Goal: Register for event/course

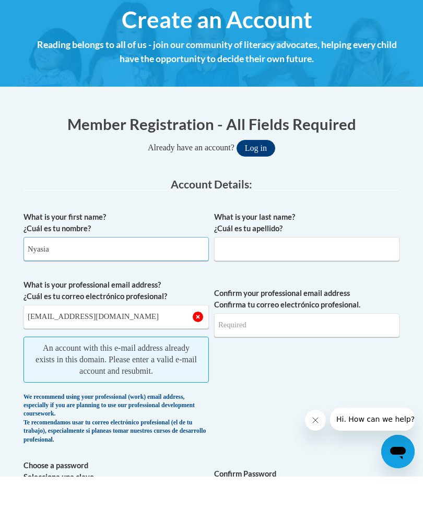
click at [174, 274] on input "Nyasia" at bounding box center [116, 283] width 185 height 24
click at [322, 281] on input "What is your last name? ¿Cuál es tu apellido?" at bounding box center [306, 283] width 185 height 24
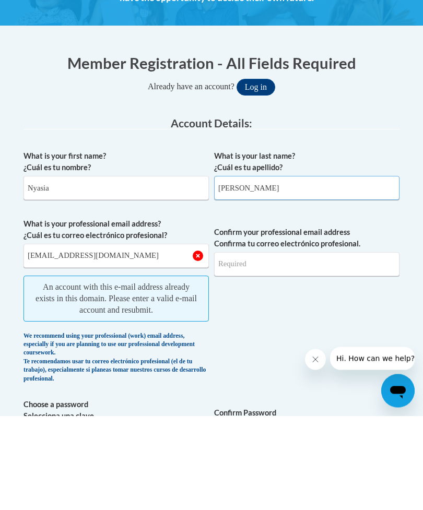
type input "Sims"
click at [131, 338] on input "emily2001simsii@gmail.com" at bounding box center [116, 350] width 185 height 24
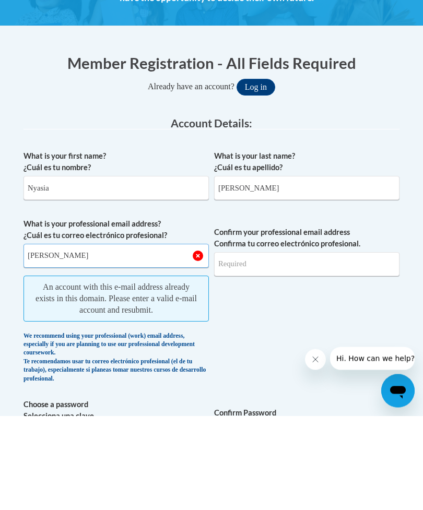
type input "emil"
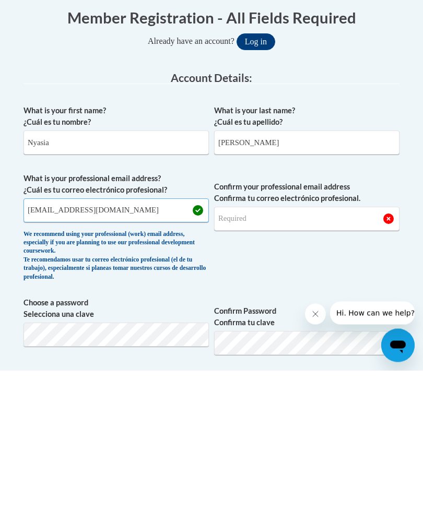
type input "warrennyasia5@gmail.com"
click at [311, 347] on input "Confirm your professional email address Confirma tu correo electrónico profesio…" at bounding box center [306, 359] width 185 height 24
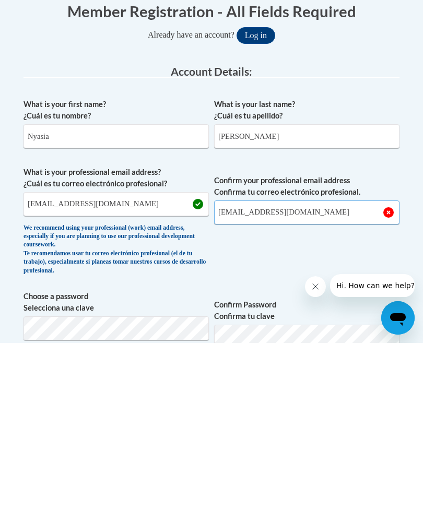
scroll to position [99, 0]
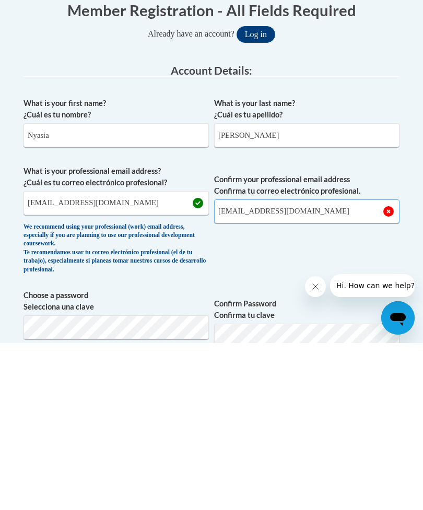
type input "warrennyasia5@gmail.com"
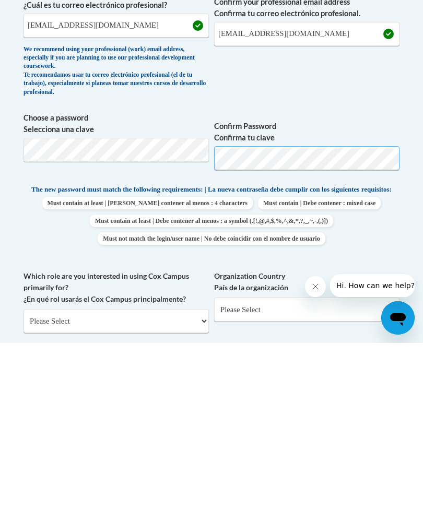
scroll to position [277, 0]
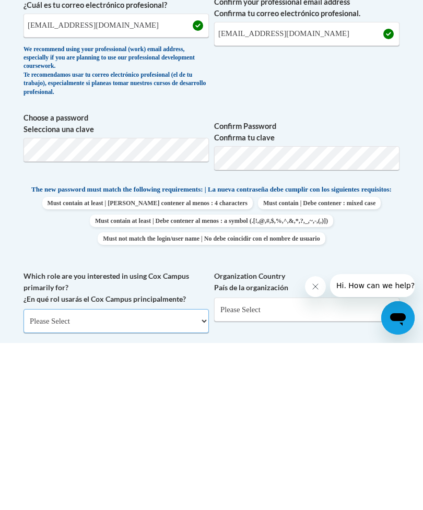
click at [173, 476] on select "Please Select College/University | Colegio/Universidad Community/Nonprofit Part…" at bounding box center [116, 488] width 185 height 24
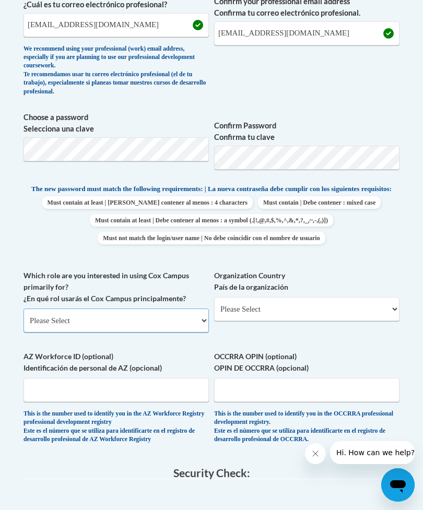
select select "fbf2d438-af2f-41f8-98f1-81c410e29de3"
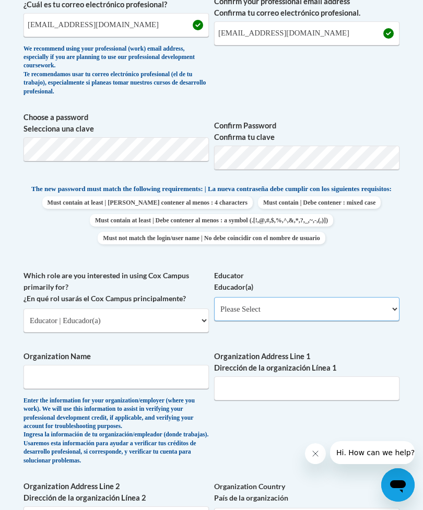
click at [315, 305] on select "Please Select Early Learning/Daycare Teacher/Family Home Care Provider | Maestr…" at bounding box center [306, 309] width 185 height 24
select select "5e2af403-4f2c-4e49-a02f-103e55d7b75b"
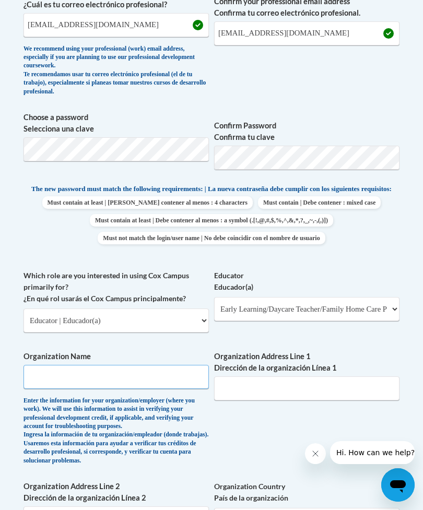
click at [161, 373] on input "Organization Name" at bounding box center [116, 377] width 185 height 24
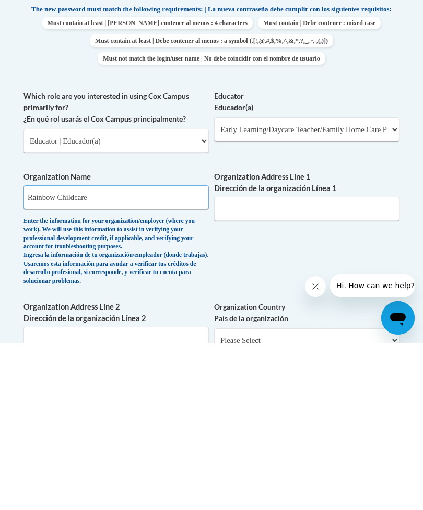
type input "Rainbow Childcare"
click at [285, 364] on input "Organization Address Line 1 Dirección de la organización Línea 1" at bounding box center [306, 376] width 185 height 24
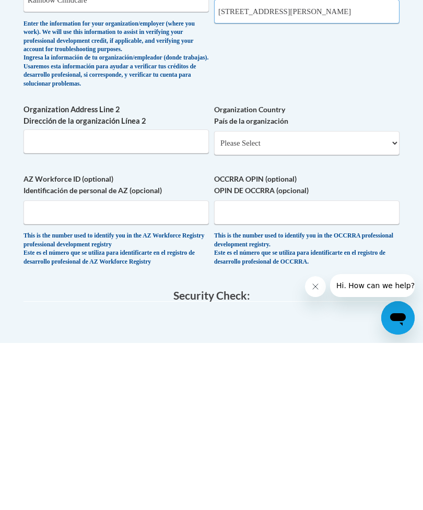
scroll to position [656, 0]
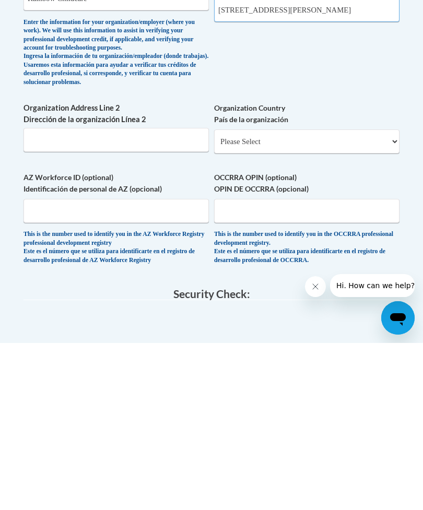
type input "293 McCullough-McLin Rd"
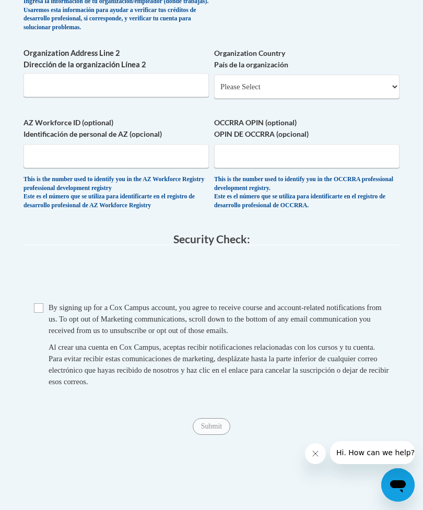
scroll to position [879, 0]
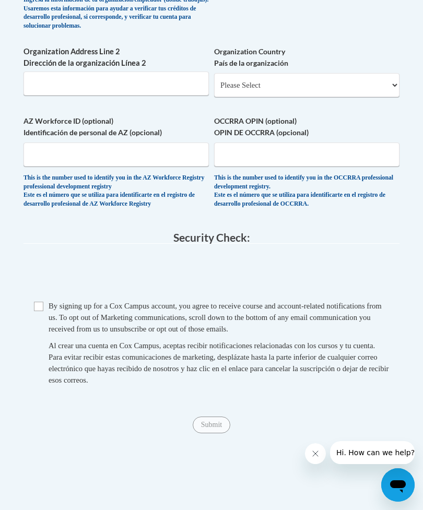
click at [49, 302] on span "By signing up for a Cox Campus account, you agree to receive course and account…" at bounding box center [215, 317] width 333 height 31
click at [41, 302] on input "Checkbox" at bounding box center [38, 306] width 9 height 9
checkbox input "true"
click at [218, 417] on input "Submit" at bounding box center [212, 425] width 38 height 17
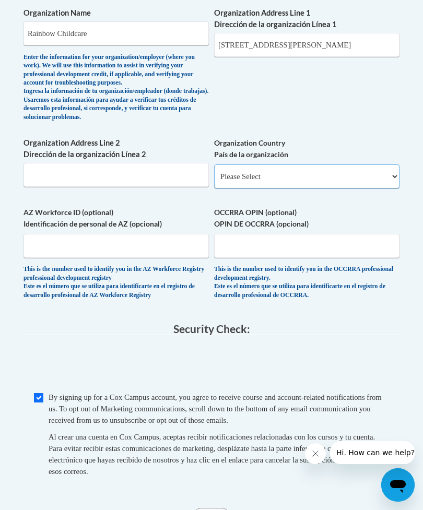
scroll to position [788, 0]
click at [349, 165] on select "Please Select United States | Estados Unidos Outside of the United States | Fue…" at bounding box center [306, 177] width 185 height 24
select select "ad49bcad-a171-4b2e-b99c-48b446064914"
select select
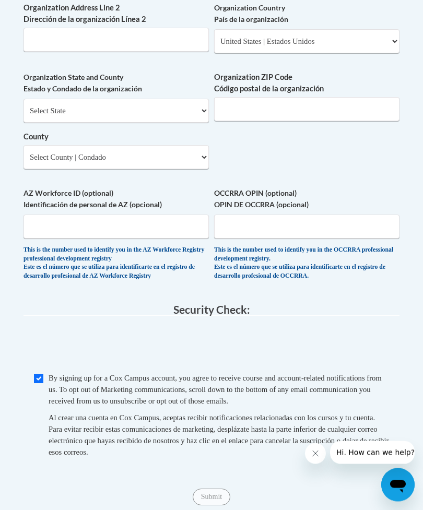
scroll to position [905, 0]
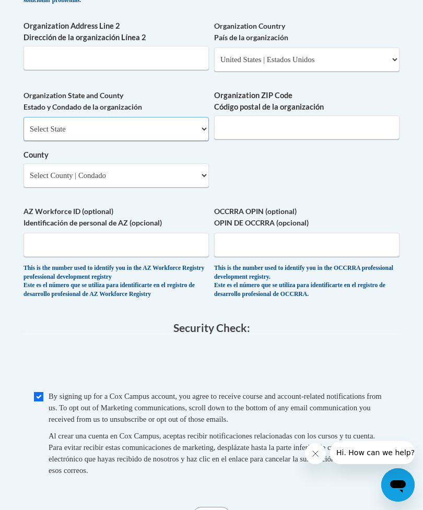
click at [190, 117] on select "Select State Alabama Alaska Arizona Arkansas California Colorado Connecticut De…" at bounding box center [116, 129] width 185 height 24
select select "Mississippi"
click at [179, 163] on select "County" at bounding box center [116, 175] width 185 height 24
select select "Hinds"
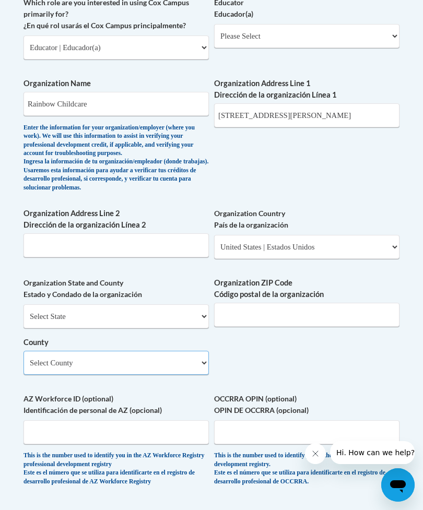
scroll to position [716, 0]
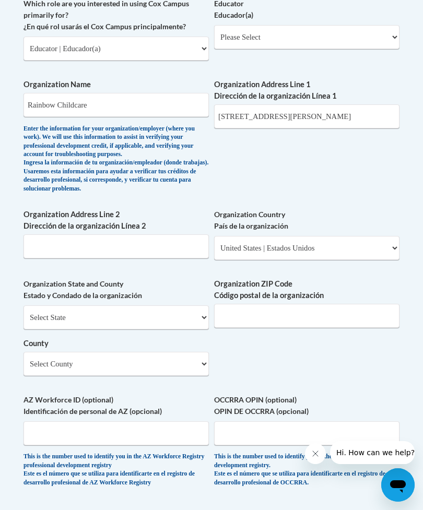
click at [315, 289] on label "Organization ZIP Code Código postal de la organización" at bounding box center [306, 289] width 185 height 23
click at [315, 304] on input "Organization ZIP Code Código postal de la organización" at bounding box center [306, 316] width 185 height 24
type input "39073"
click at [174, 352] on select "Select County Adams Alcorn Amite Attala Benton Bolivar Calhoun Carroll Chickasa…" at bounding box center [116, 364] width 185 height 24
select select "Rankin"
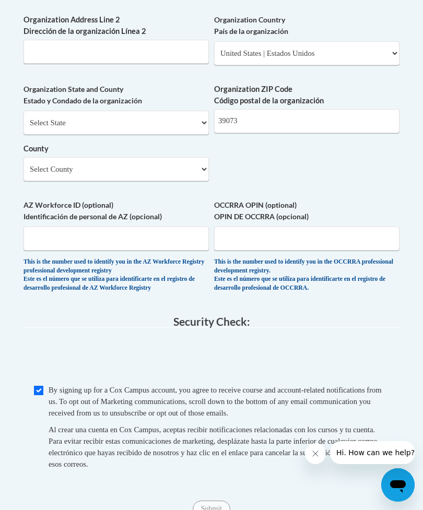
scroll to position [910, 0]
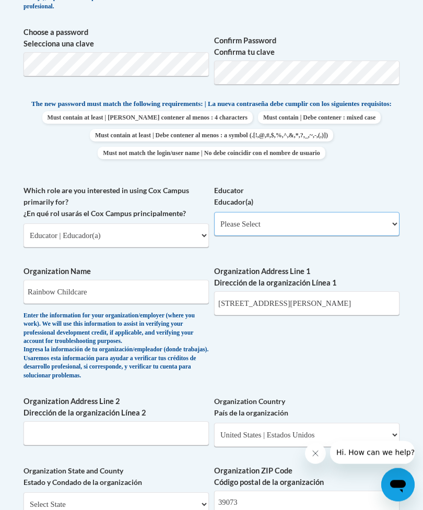
click at [368, 218] on select "Please Select Early Learning/Daycare Teacher/Family Home Care Provider | Maestr…" at bounding box center [306, 225] width 185 height 24
select select "5e2af403-4f2c-4e49-a02f-103e55d7b75b"
select select "null"
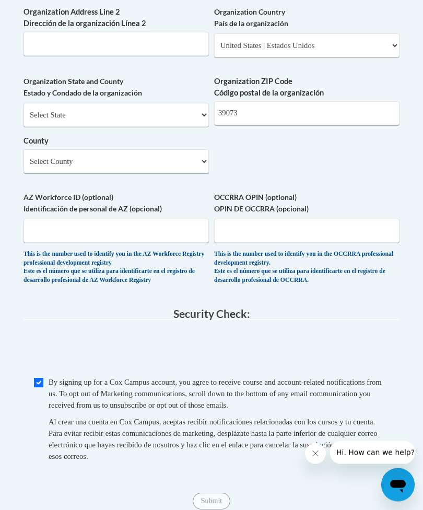
scroll to position [919, 0]
click at [220, 493] on input "Submit" at bounding box center [212, 501] width 38 height 17
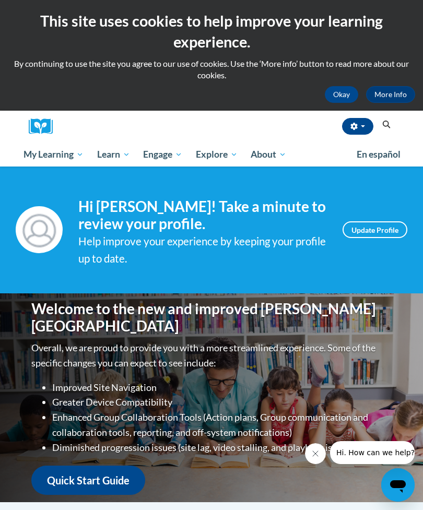
click at [344, 97] on button "Okay" at bounding box center [341, 94] width 33 height 17
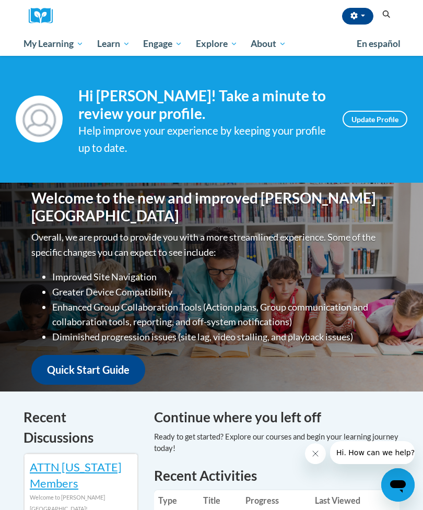
click at [0, 0] on span "Early Care and Learning" at bounding box center [0, 0] width 0 height 0
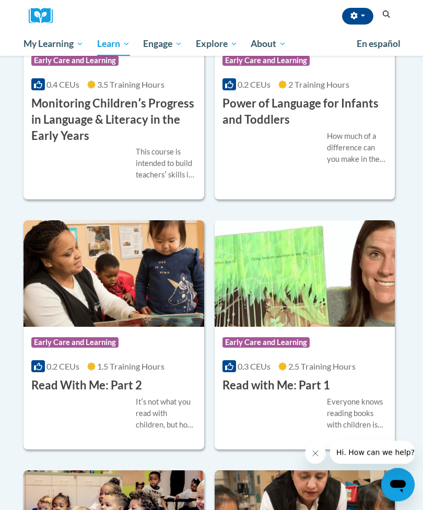
scroll to position [1518, 0]
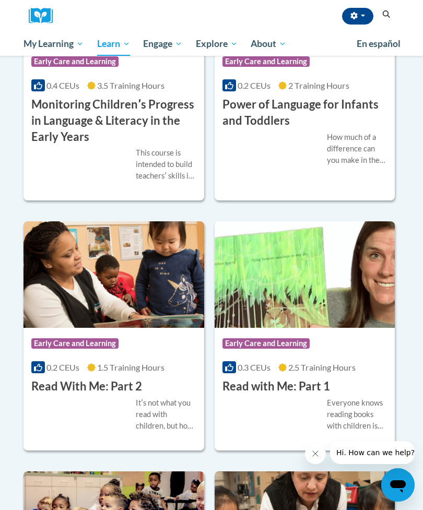
click at [306, 372] on span "2.5 Training Hours" at bounding box center [321, 367] width 67 height 10
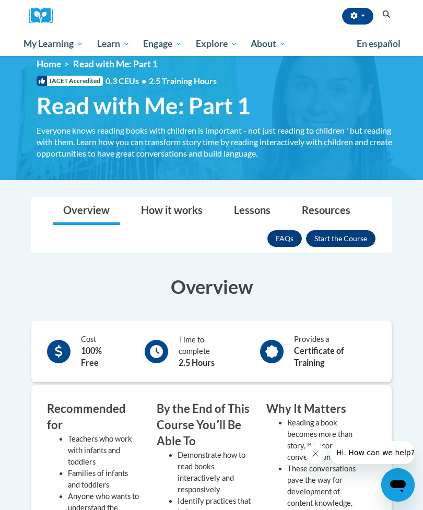
scroll to position [12, 0]
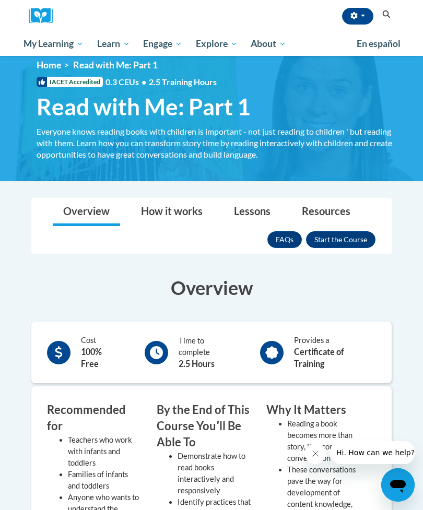
click at [347, 242] on button "Enroll" at bounding box center [340, 239] width 69 height 17
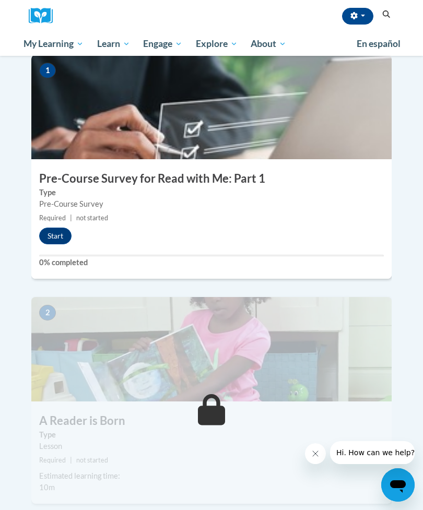
scroll to position [274, 0]
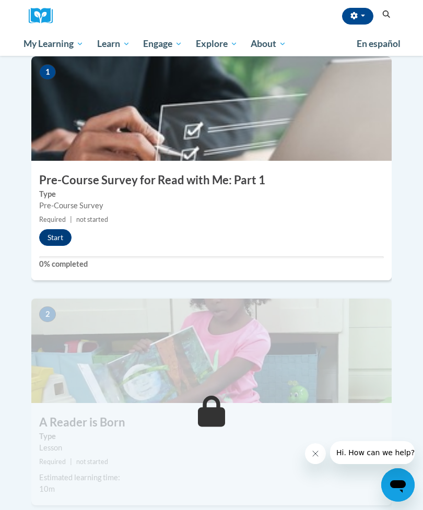
click at [64, 229] on button "Start" at bounding box center [55, 237] width 32 height 17
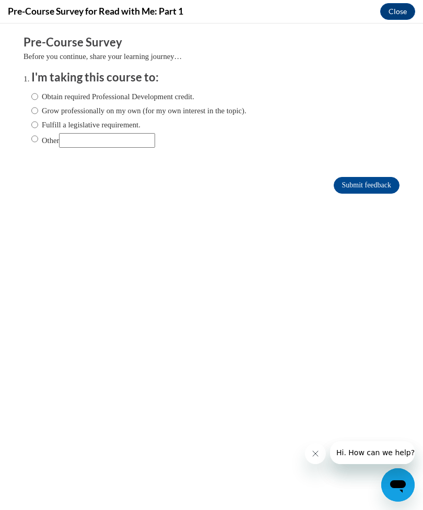
scroll to position [0, 0]
click at [155, 95] on label "Obtain required Professional Development credit." at bounding box center [112, 96] width 163 height 11
click at [38, 95] on input "Obtain required Professional Development credit." at bounding box center [34, 96] width 7 height 11
radio input "true"
click at [372, 188] on input "Submit feedback" at bounding box center [367, 185] width 66 height 17
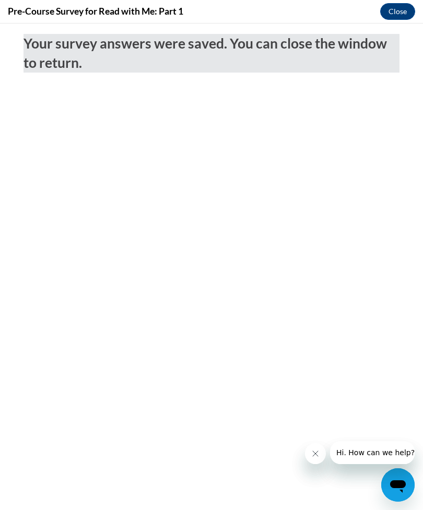
click at [316, 450] on icon "Close message from company" at bounding box center [315, 454] width 8 height 8
click at [315, 457] on icon "Close message from company" at bounding box center [315, 454] width 8 height 8
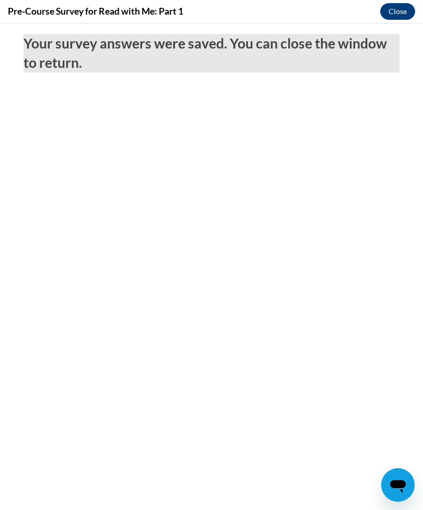
click at [390, 15] on button "Close" at bounding box center [397, 11] width 35 height 17
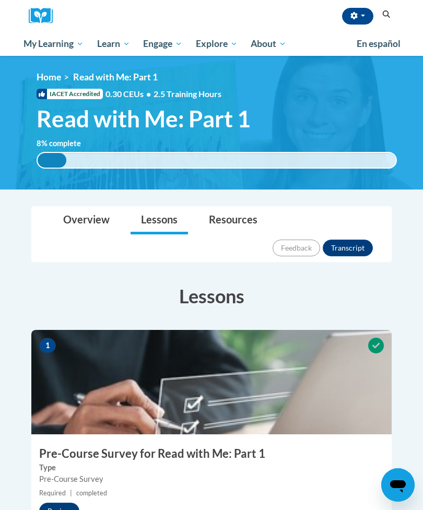
click at [94, 225] on link "Overview" at bounding box center [86, 221] width 67 height 28
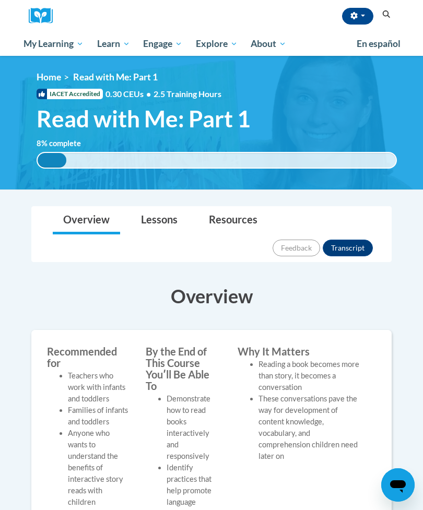
click at [232, 225] on link "Resources" at bounding box center [232, 221] width 69 height 28
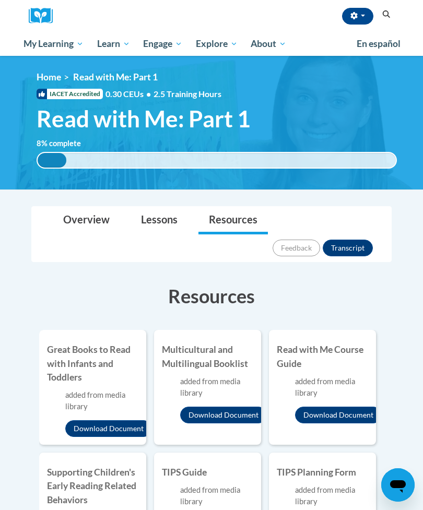
click at [156, 219] on link "Lessons" at bounding box center [159, 221] width 57 height 28
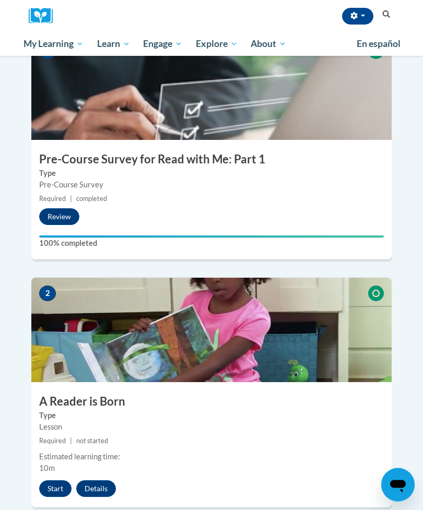
scroll to position [295, 0]
click at [64, 480] on button "Start" at bounding box center [55, 488] width 32 height 17
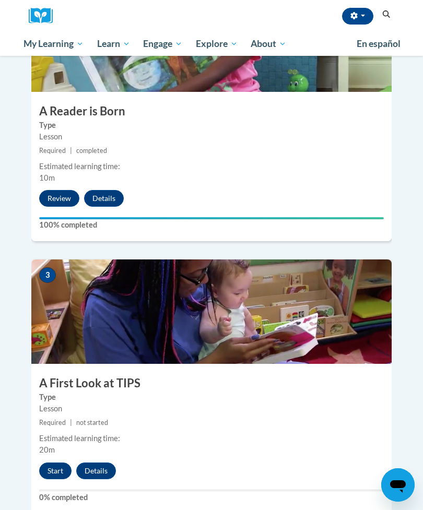
scroll to position [620, 0]
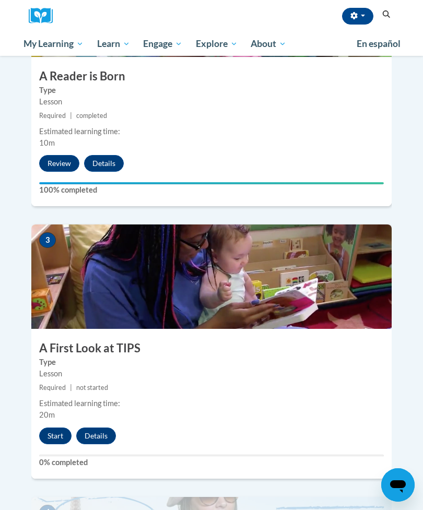
click at [54, 428] on button "Start" at bounding box center [55, 436] width 32 height 17
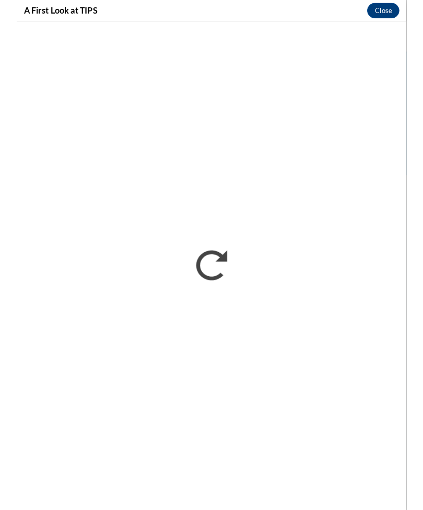
scroll to position [653, 0]
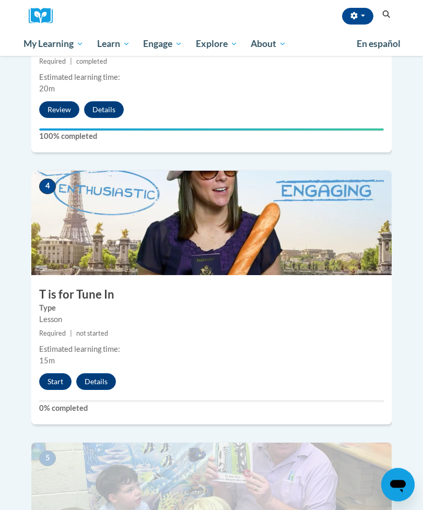
scroll to position [946, 0]
click at [58, 373] on button "Start" at bounding box center [55, 381] width 32 height 17
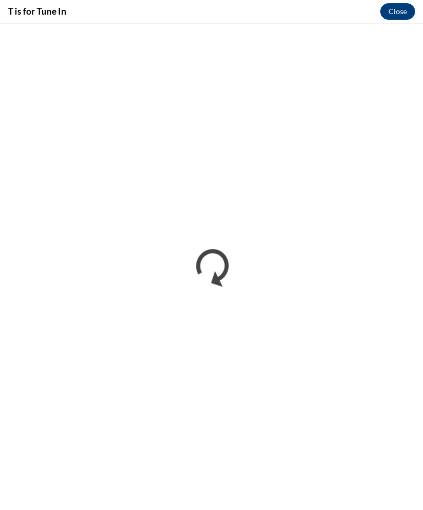
scroll to position [0, 0]
